Goal: Find specific page/section: Find specific page/section

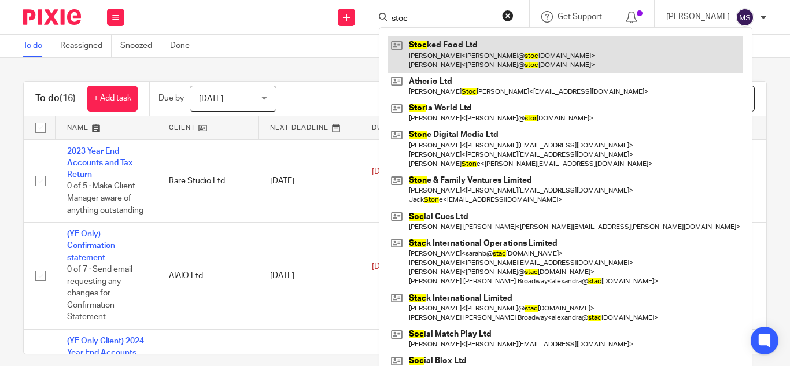
type input "stoc"
click at [454, 64] on link at bounding box center [565, 54] width 355 height 36
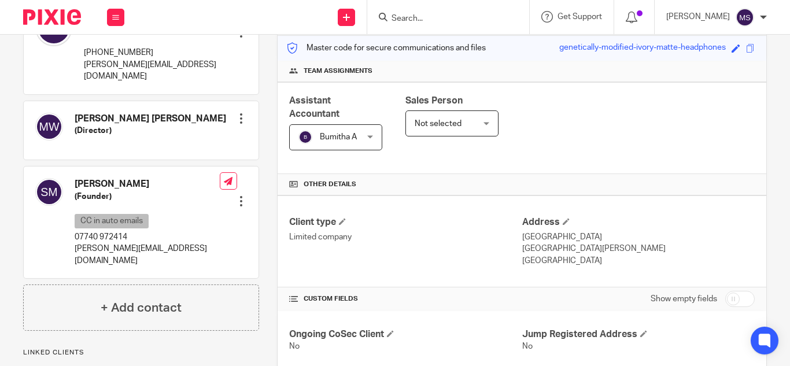
scroll to position [267, 0]
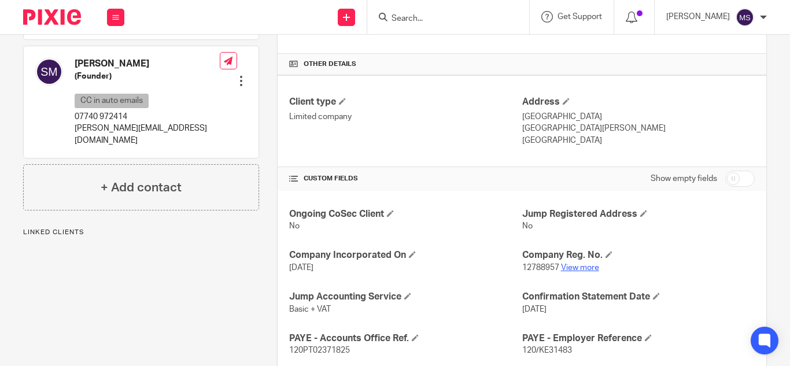
click at [572, 267] on link "View more" at bounding box center [580, 268] width 38 height 8
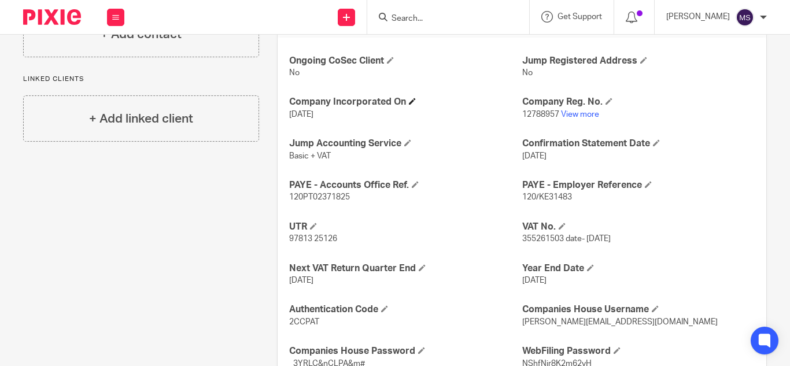
scroll to position [421, 0]
